Goal: Information Seeking & Learning: Compare options

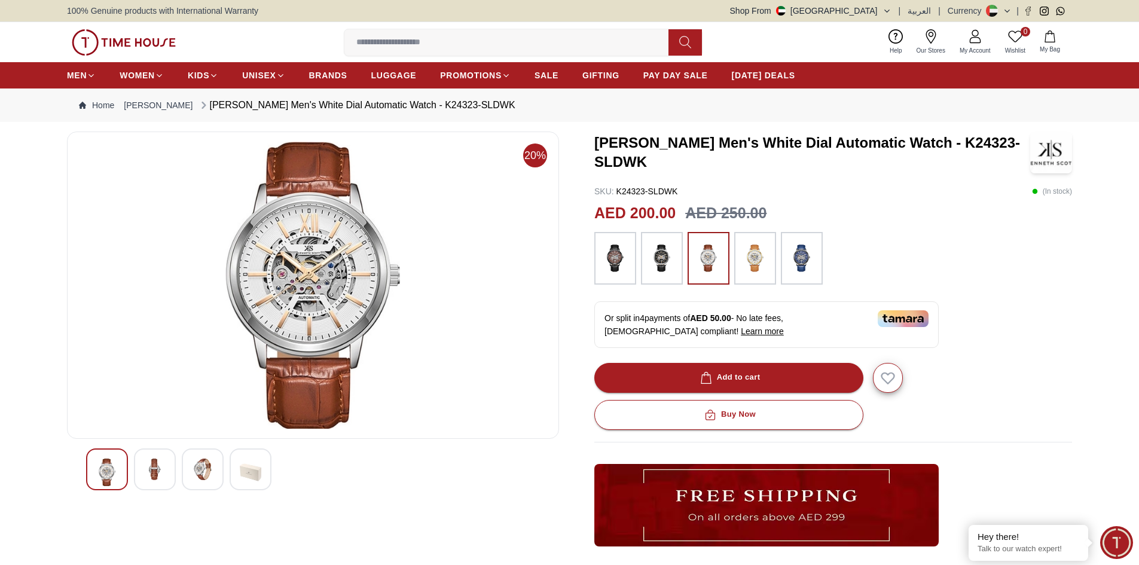
click at [621, 268] on img at bounding box center [616, 258] width 30 height 41
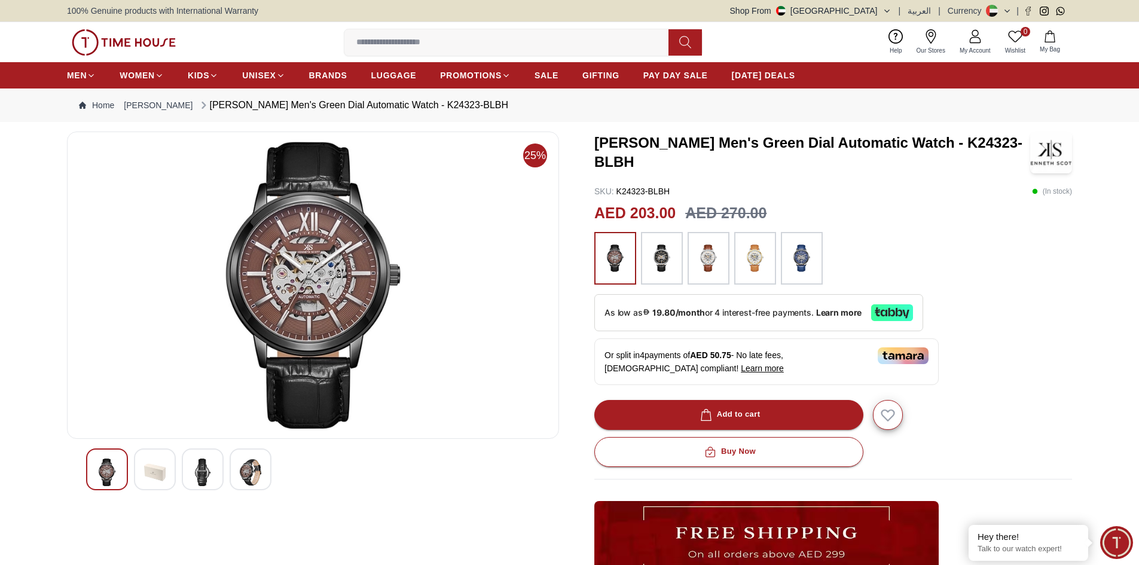
click at [671, 260] on img at bounding box center [662, 258] width 30 height 41
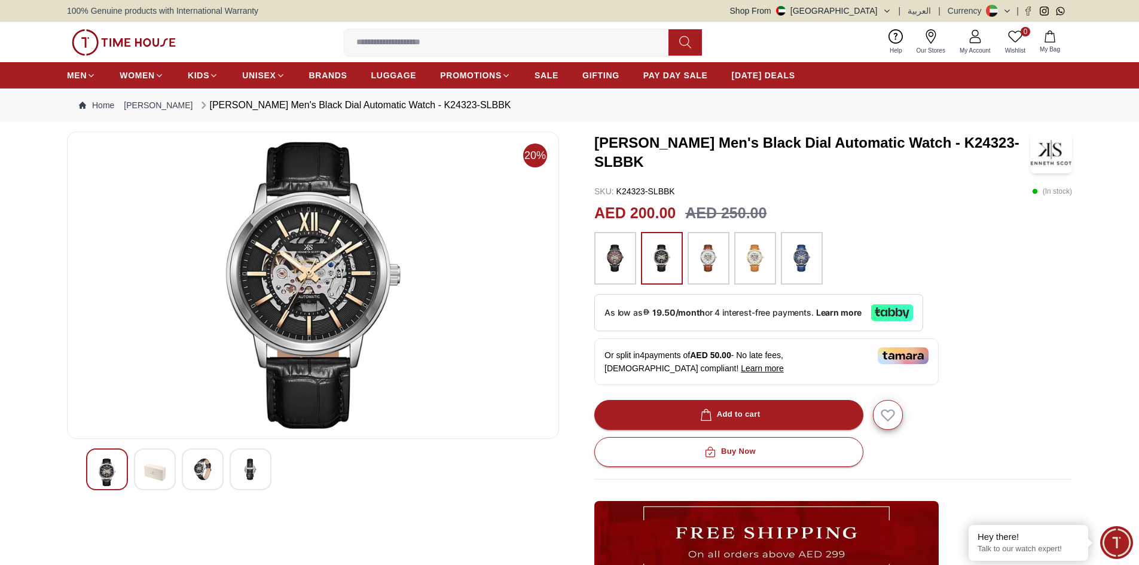
click at [788, 246] on img at bounding box center [802, 258] width 30 height 41
